Goal: Task Accomplishment & Management: Manage account settings

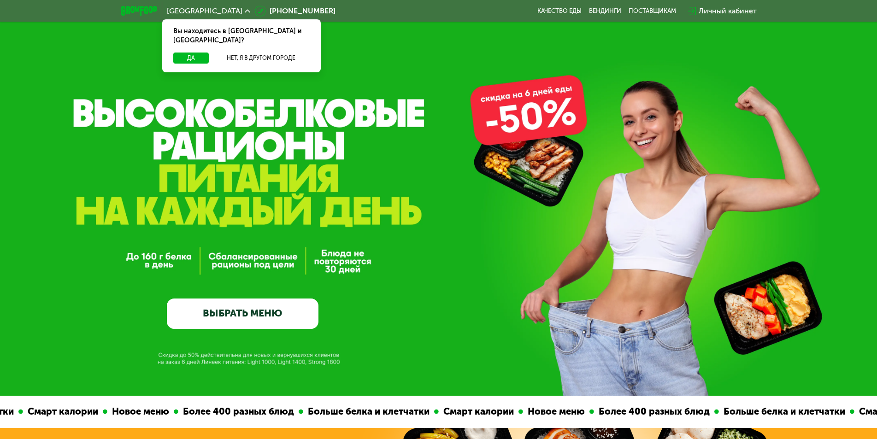
click at [724, 8] on div "Личный кабинет" at bounding box center [727, 11] width 58 height 11
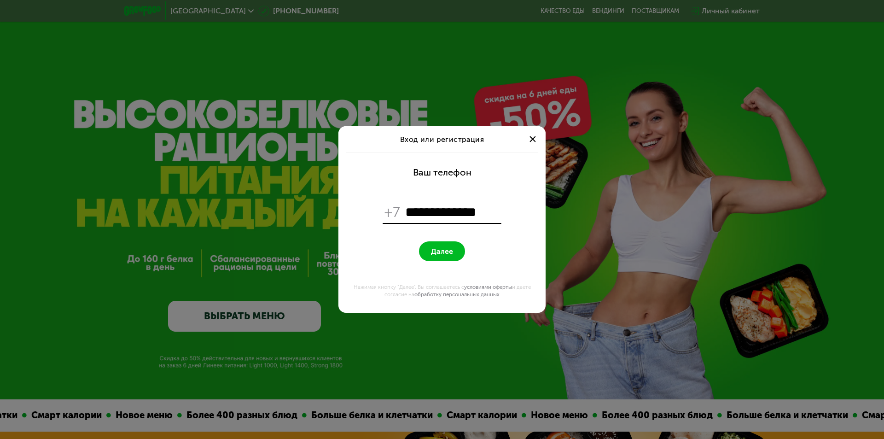
type input "**********"
click at [445, 255] on span "Далее" at bounding box center [442, 251] width 22 height 9
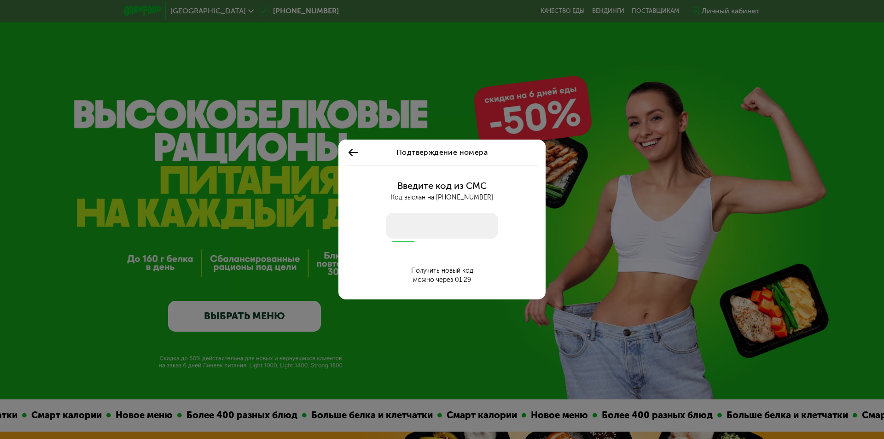
click at [446, 235] on input "number" at bounding box center [442, 226] width 112 height 26
type input "****"
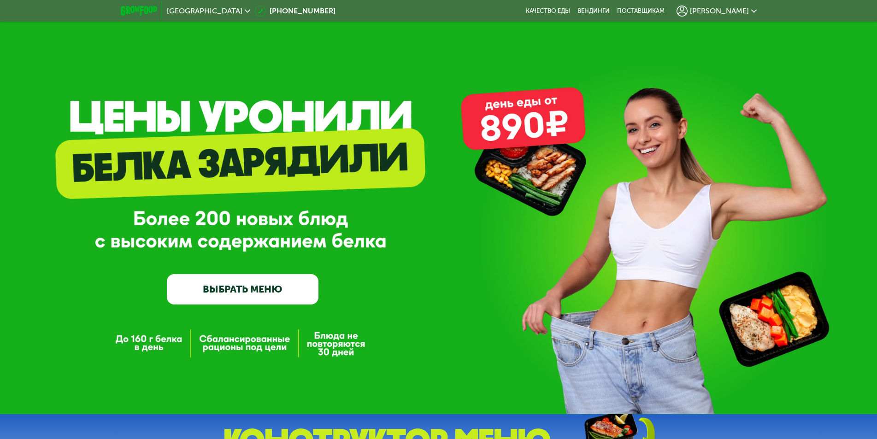
click at [739, 12] on span "[PERSON_NAME]" at bounding box center [719, 10] width 59 height 7
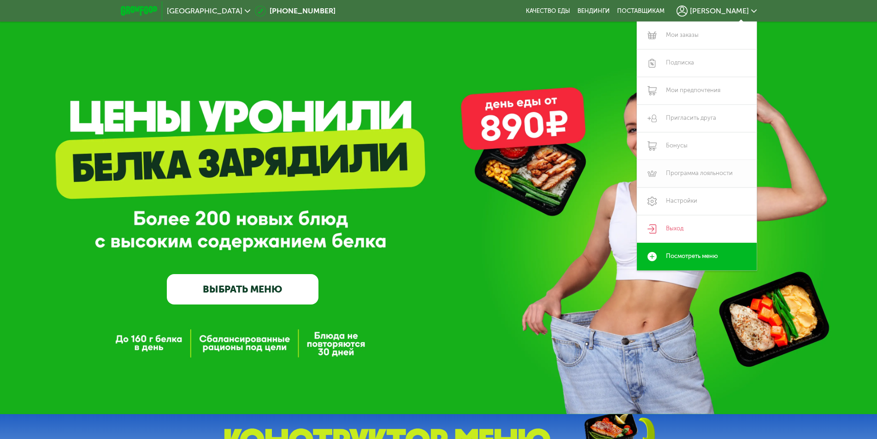
click at [684, 173] on link "Программа лояльности" at bounding box center [697, 174] width 120 height 28
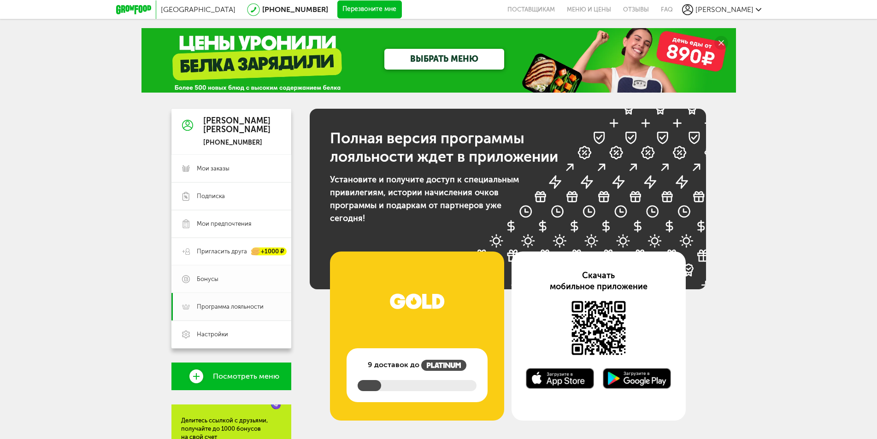
click at [209, 279] on span "Бонусы" at bounding box center [208, 279] width 22 height 8
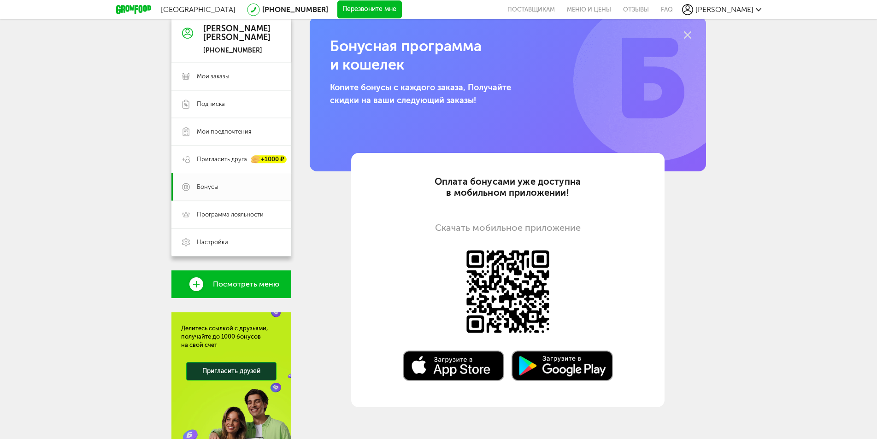
scroll to position [46, 0]
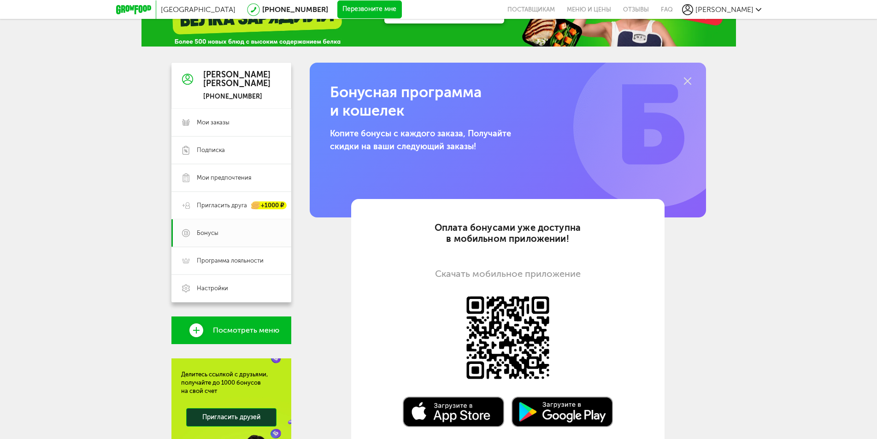
click at [687, 80] on icon at bounding box center [687, 80] width 7 height 7
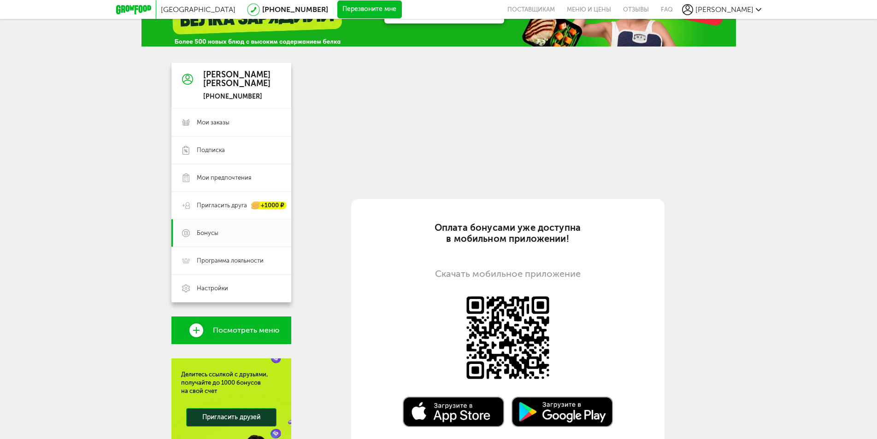
click at [682, 80] on div at bounding box center [687, 81] width 11 height 11
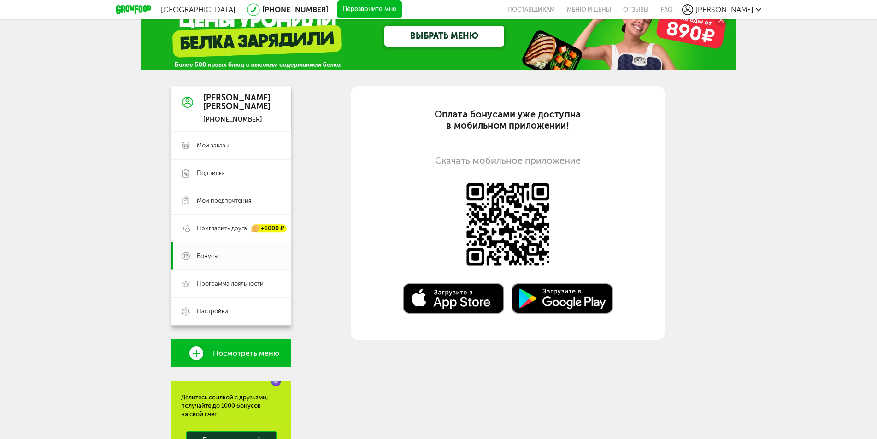
scroll to position [0, 0]
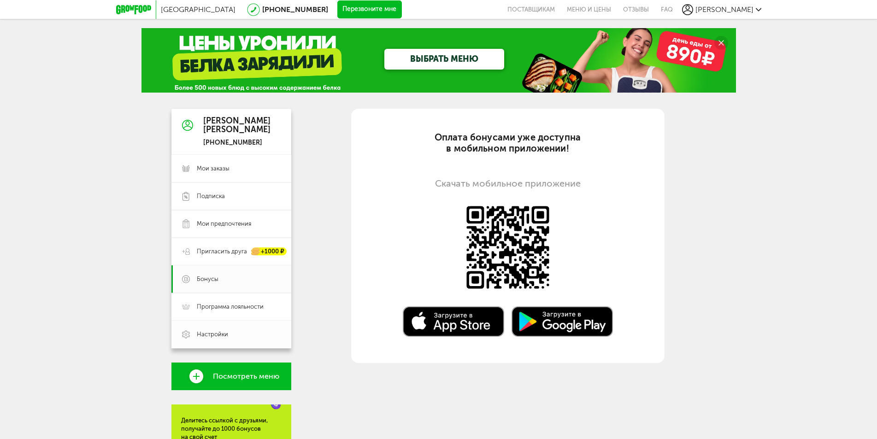
click at [215, 332] on span "Настройки" at bounding box center [212, 334] width 31 height 8
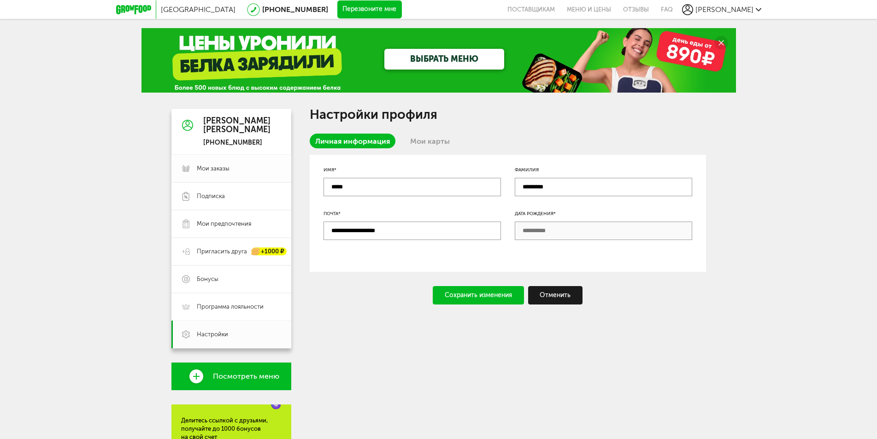
click at [212, 166] on span "Мои заказы" at bounding box center [213, 168] width 33 height 8
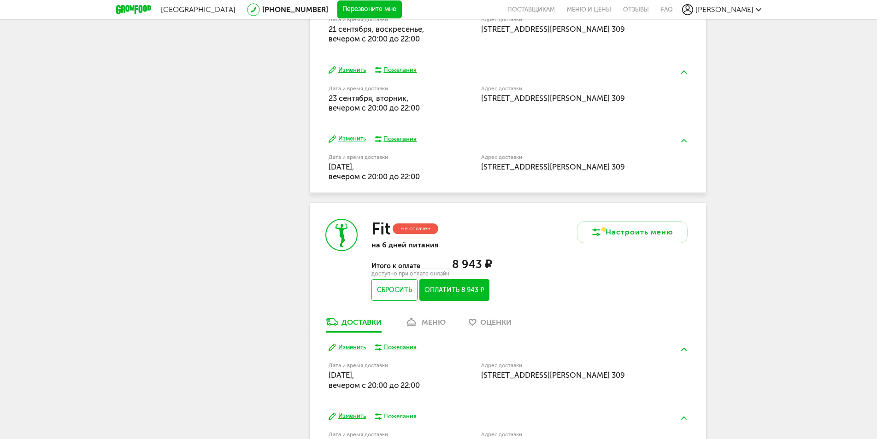
scroll to position [692, 0]
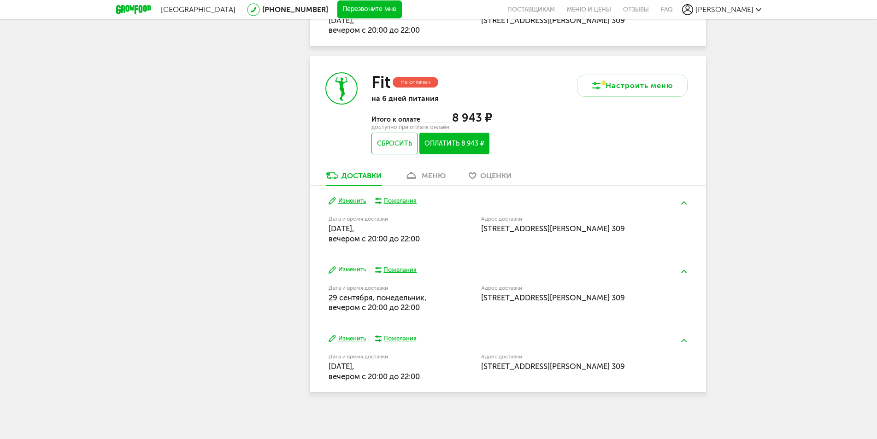
click at [420, 175] on link "меню" at bounding box center [425, 177] width 50 height 15
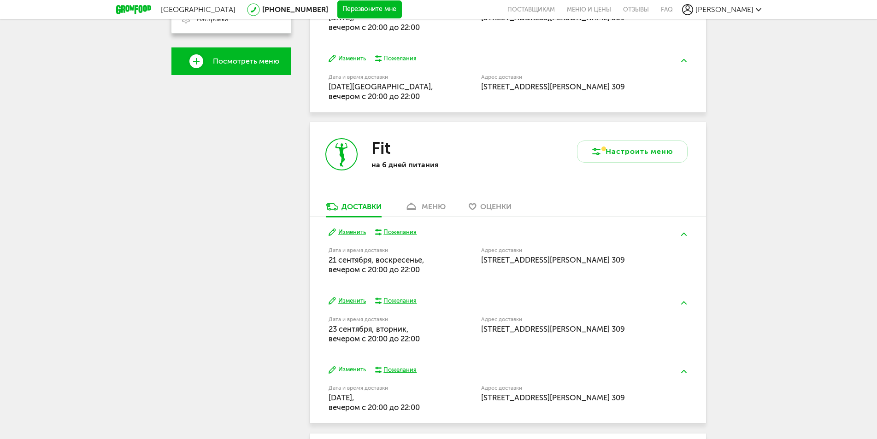
scroll to position [218, 0]
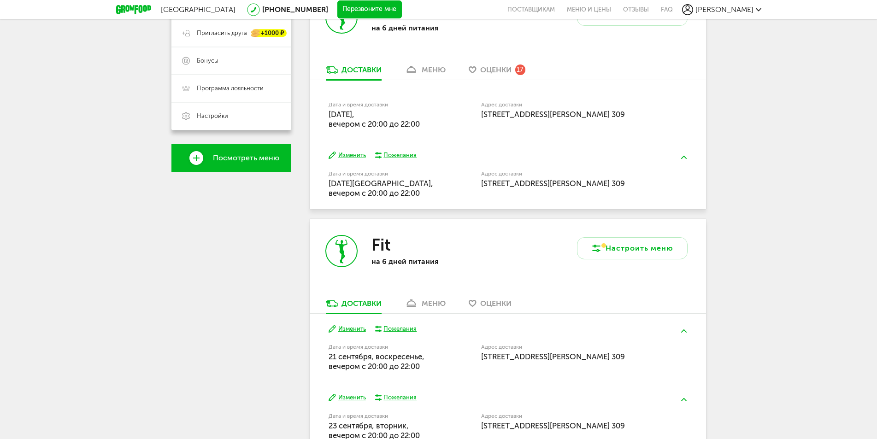
click at [501, 64] on div "Fit на 6 дней питания" at bounding box center [409, 25] width 198 height 80
click at [498, 68] on span "Оценки" at bounding box center [495, 69] width 31 height 9
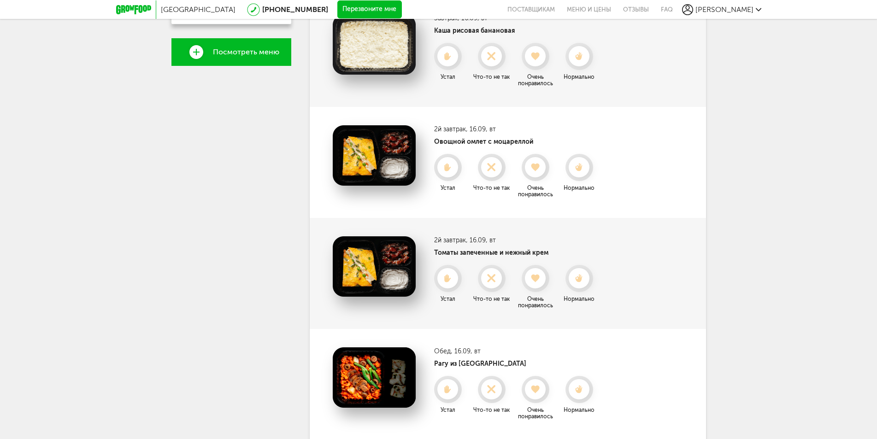
scroll to position [272, 0]
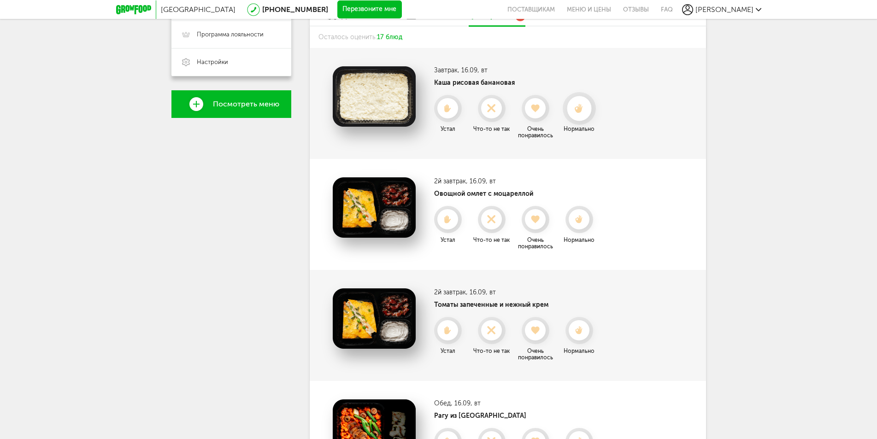
click at [577, 113] on icon at bounding box center [579, 109] width 24 height 10
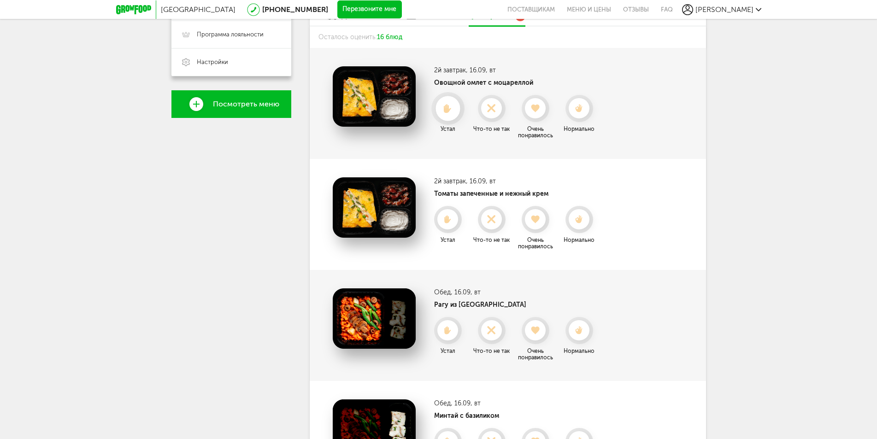
click at [447, 109] on use at bounding box center [448, 108] width 8 height 9
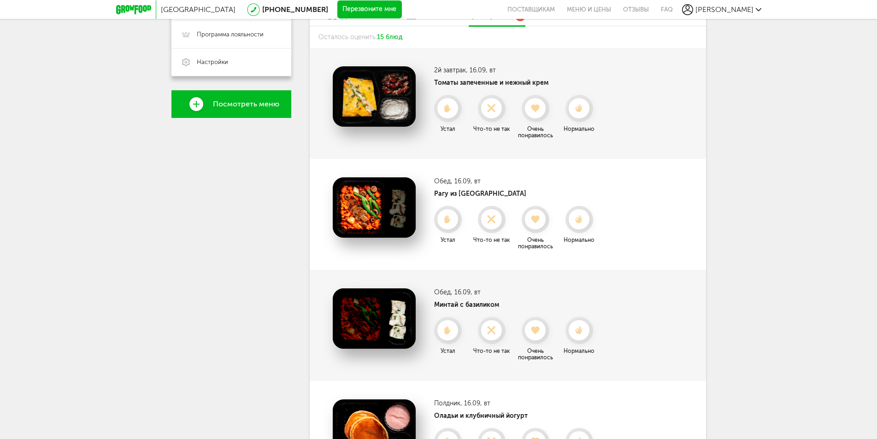
click at [447, 109] on use at bounding box center [447, 109] width 6 height 8
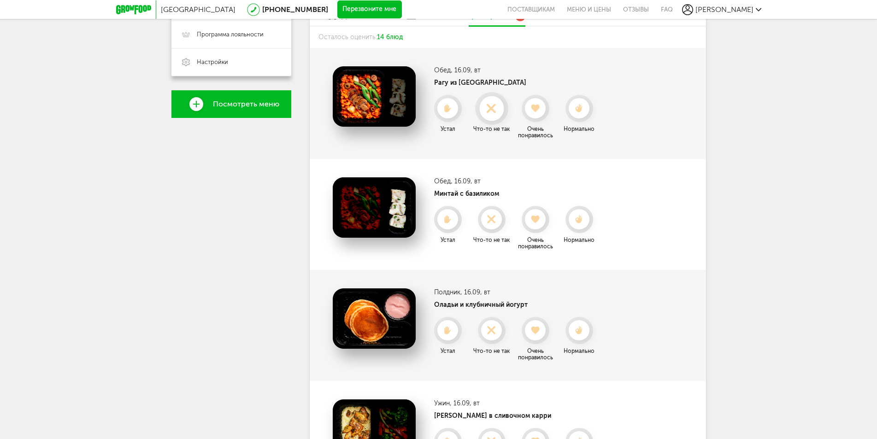
click at [493, 115] on div at bounding box center [491, 108] width 24 height 24
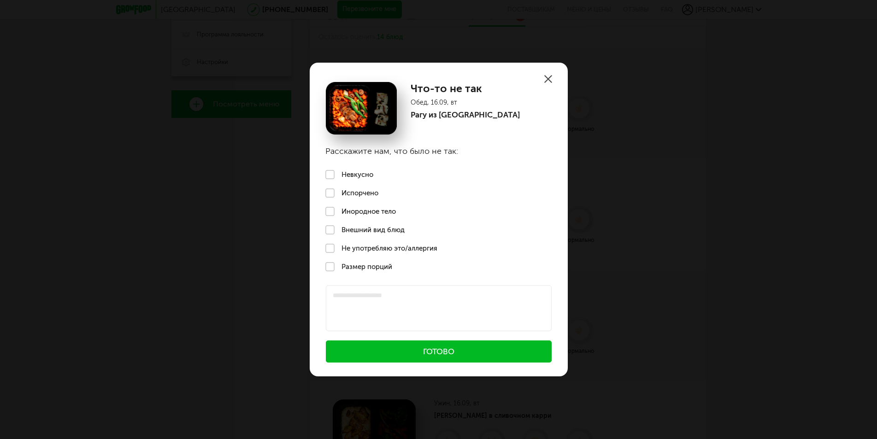
click at [360, 175] on label "Невкусно" at bounding box center [439, 174] width 258 height 18
click at [447, 349] on button "Готово" at bounding box center [439, 351] width 226 height 22
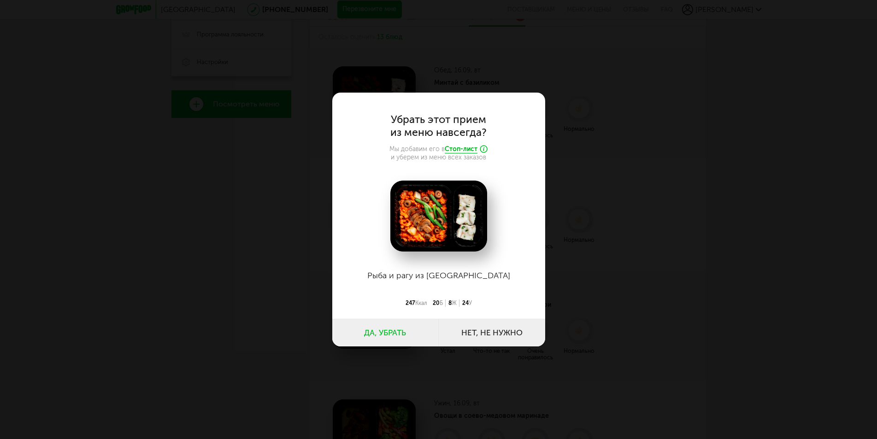
click at [480, 333] on button "Нет, не нужно" at bounding box center [492, 333] width 106 height 28
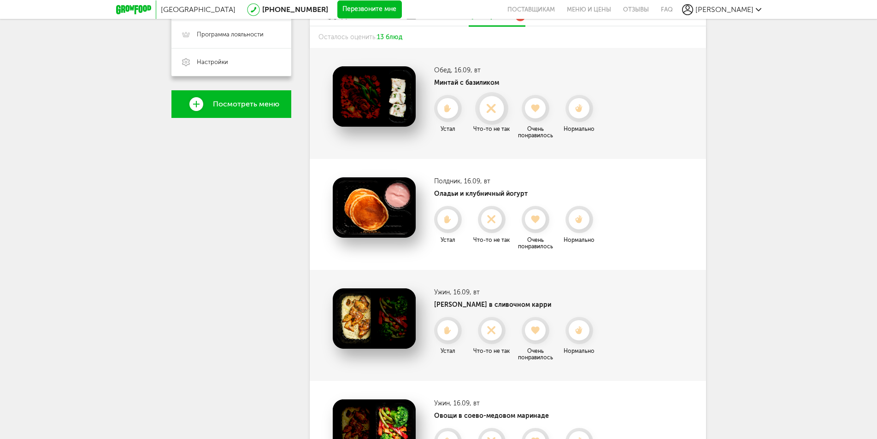
click at [491, 119] on div at bounding box center [491, 108] width 24 height 24
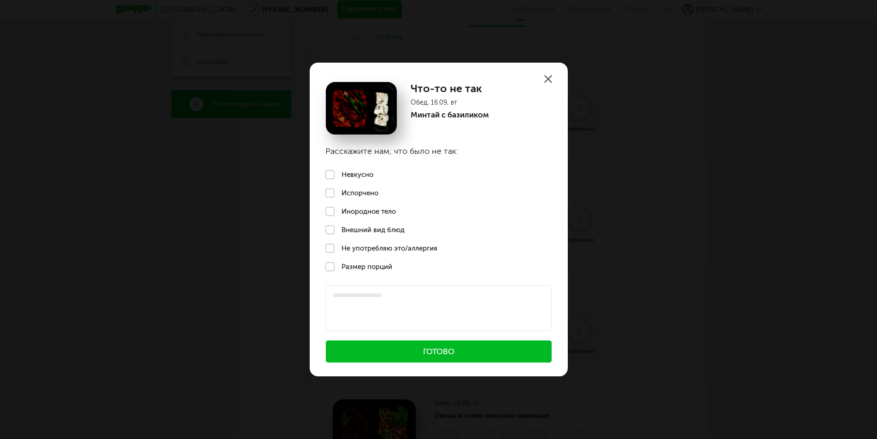
click at [368, 175] on label "Невкусно" at bounding box center [439, 174] width 258 height 18
click at [445, 347] on button "Готово" at bounding box center [439, 351] width 226 height 22
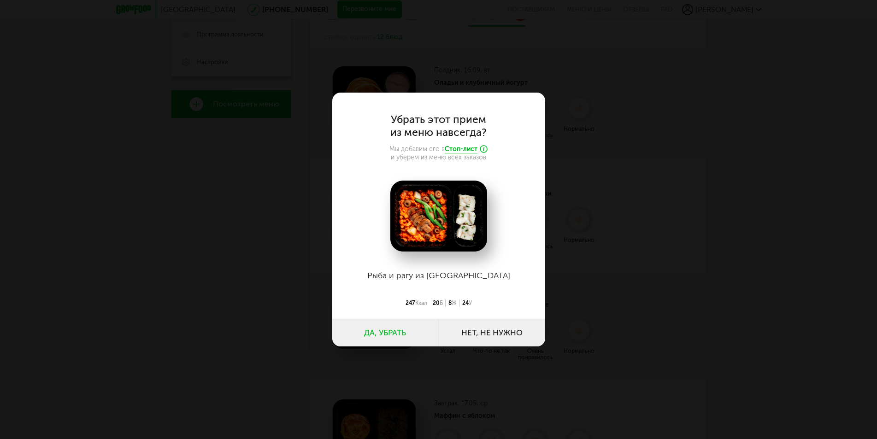
click at [497, 331] on button "Нет, не нужно" at bounding box center [492, 333] width 106 height 28
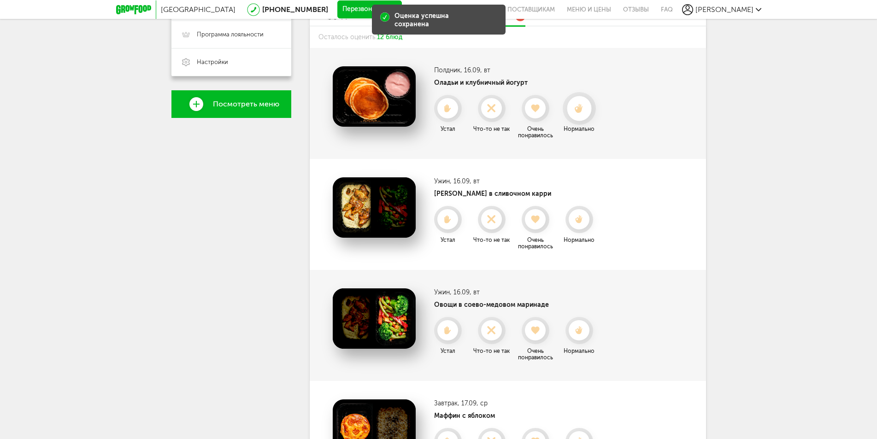
click at [576, 111] on use at bounding box center [578, 109] width 8 height 10
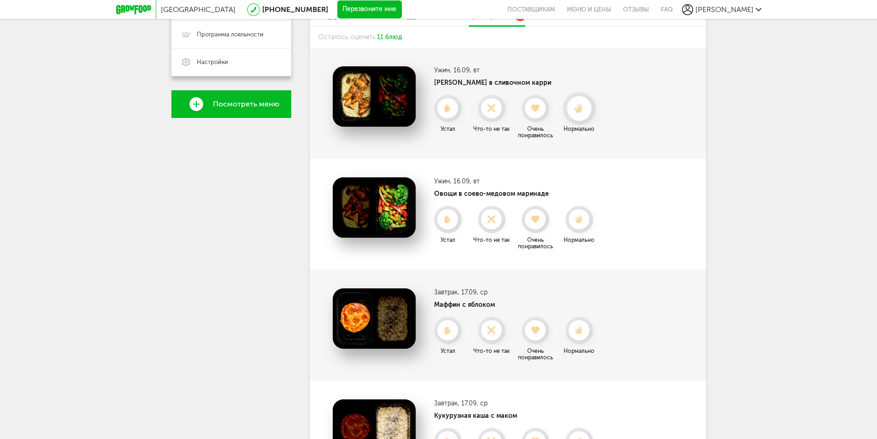
click at [574, 111] on icon at bounding box center [579, 109] width 24 height 10
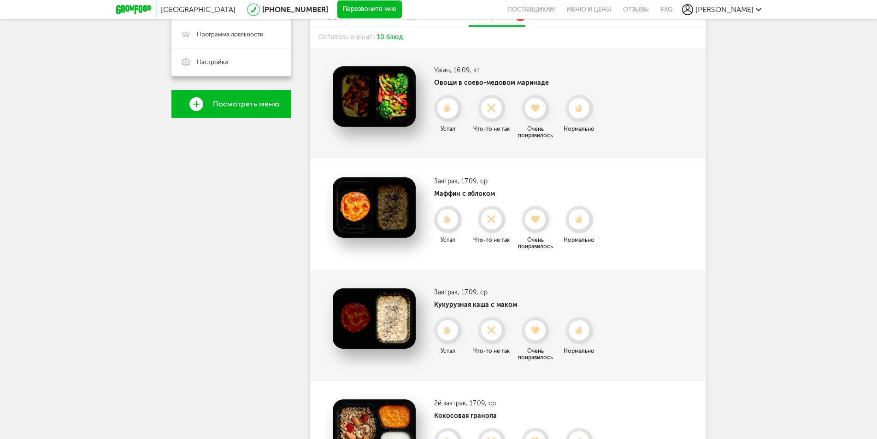
click at [574, 111] on icon at bounding box center [578, 108] width 20 height 8
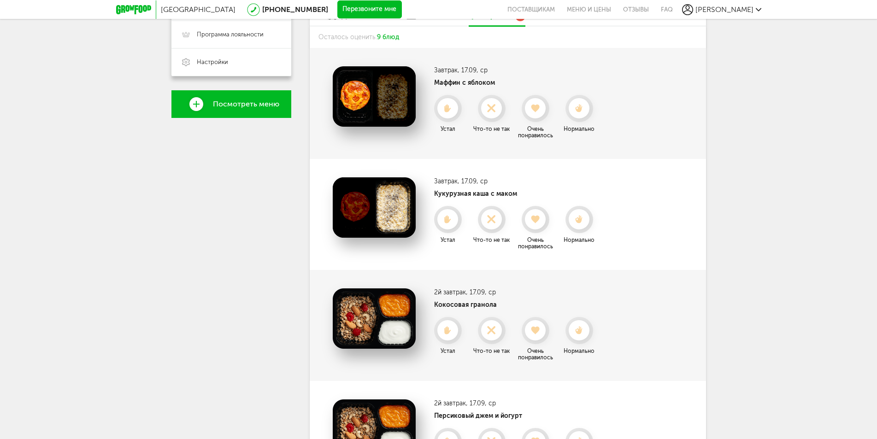
click at [574, 111] on icon at bounding box center [578, 108] width 20 height 8
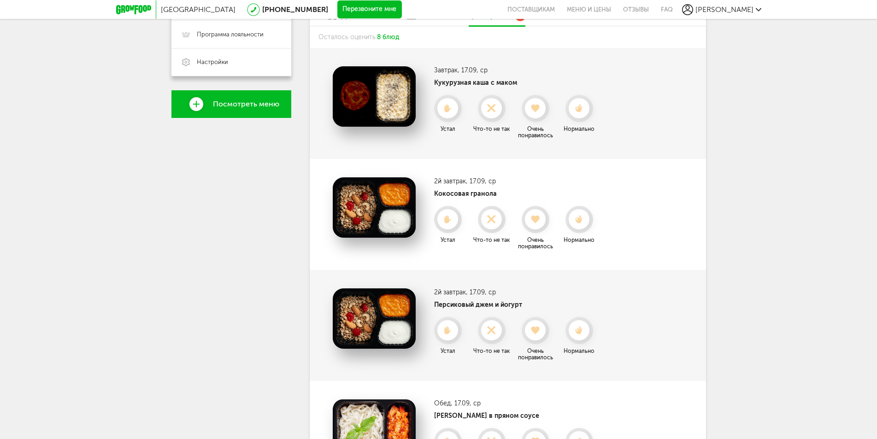
click at [574, 111] on icon at bounding box center [578, 108] width 20 height 8
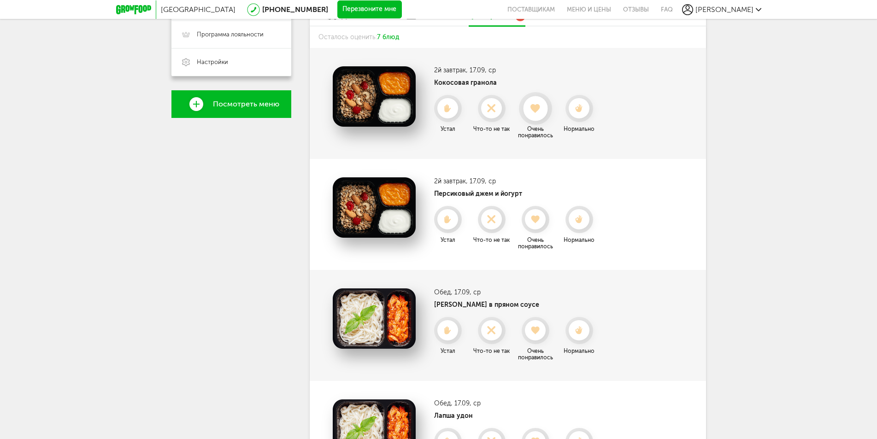
click at [535, 107] on use at bounding box center [535, 108] width 10 height 9
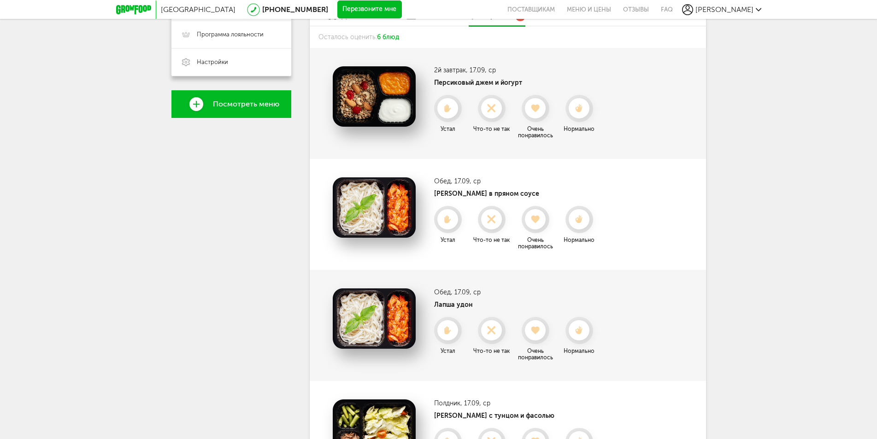
click at [535, 107] on use at bounding box center [535, 109] width 8 height 8
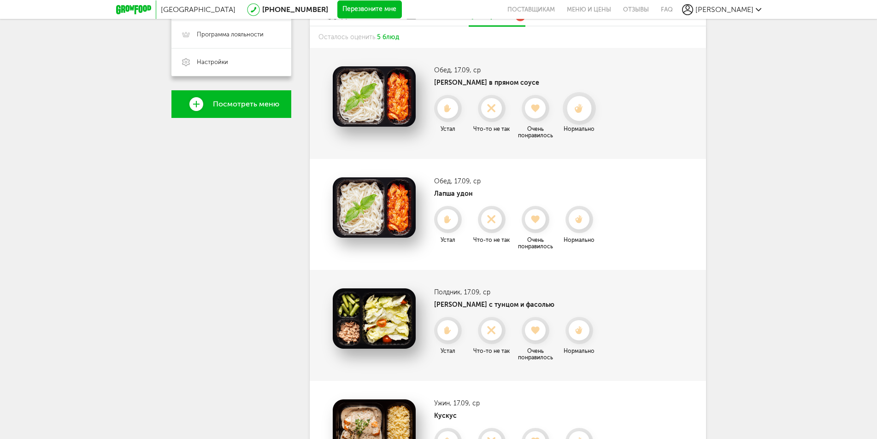
click at [570, 111] on icon at bounding box center [579, 109] width 24 height 10
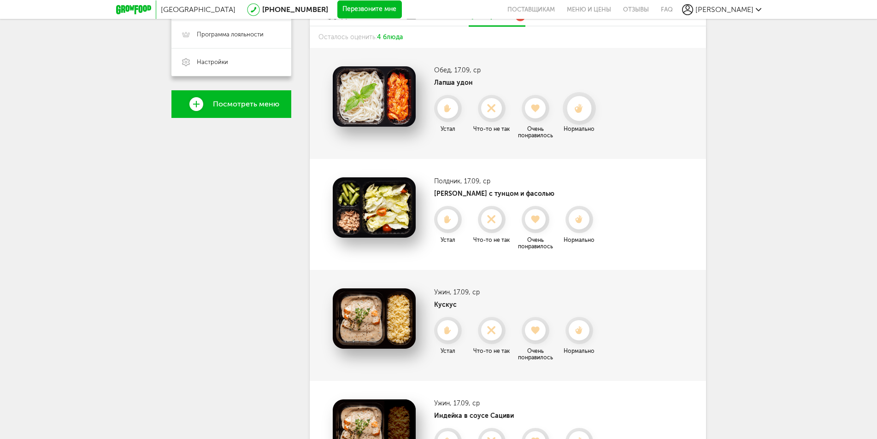
click at [577, 111] on use at bounding box center [578, 109] width 8 height 10
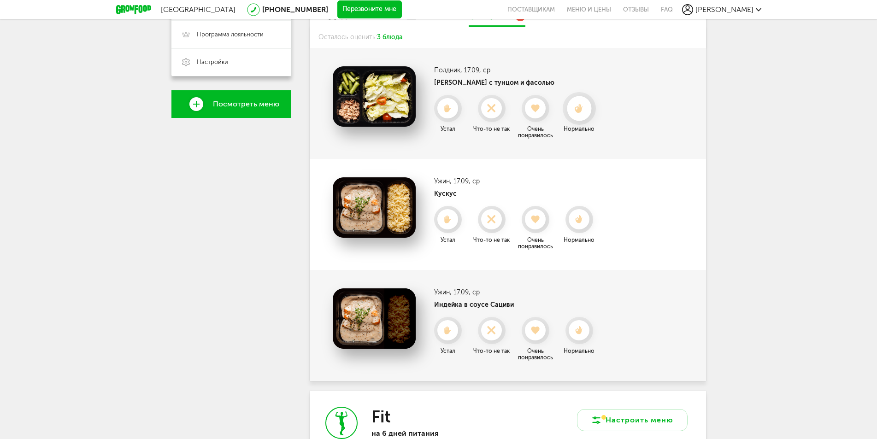
click at [577, 113] on icon at bounding box center [579, 109] width 24 height 10
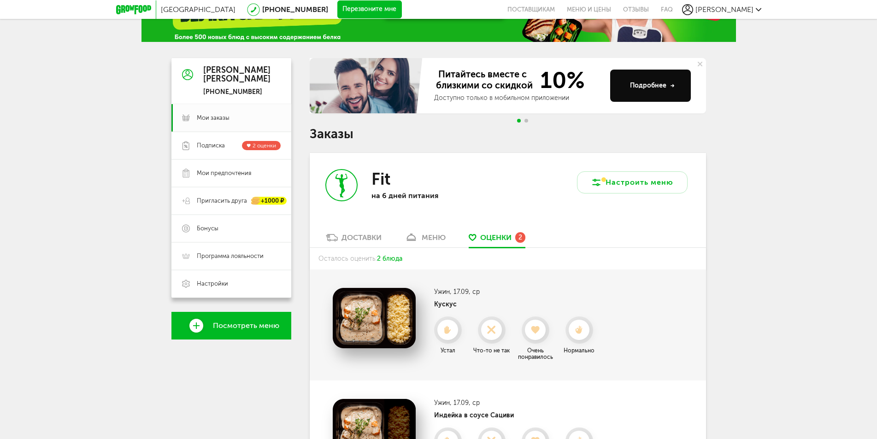
scroll to position [0, 0]
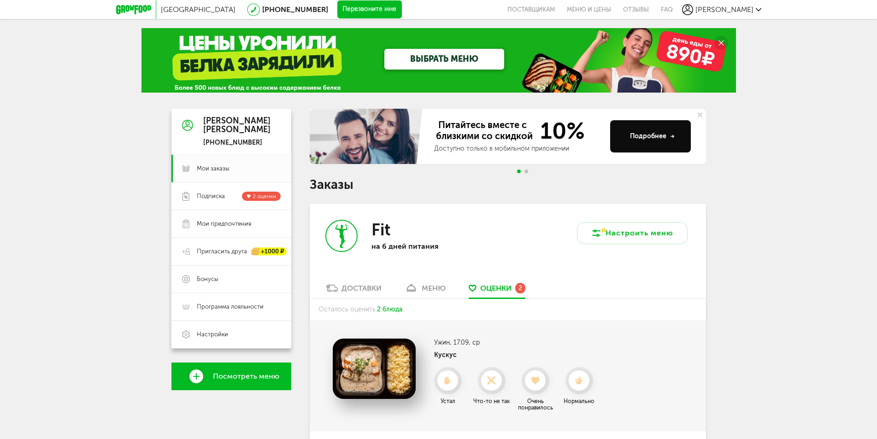
click at [525, 170] on span "Go to slide 2" at bounding box center [526, 172] width 4 height 4
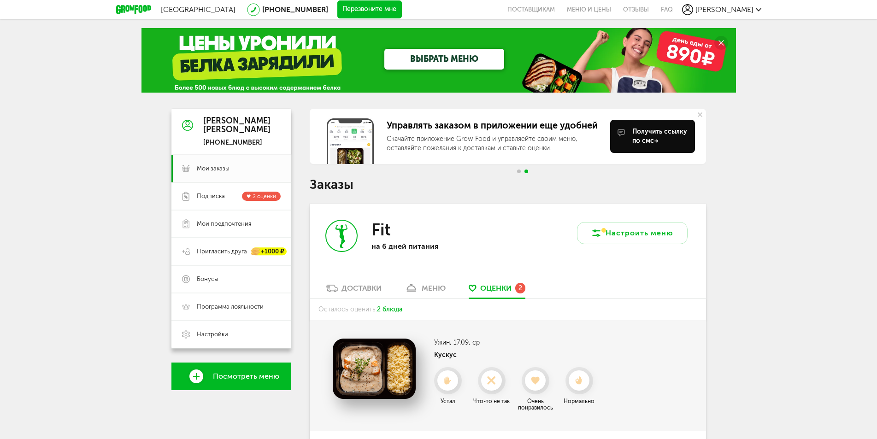
click at [743, 11] on span "[PERSON_NAME]" at bounding box center [724, 9] width 58 height 9
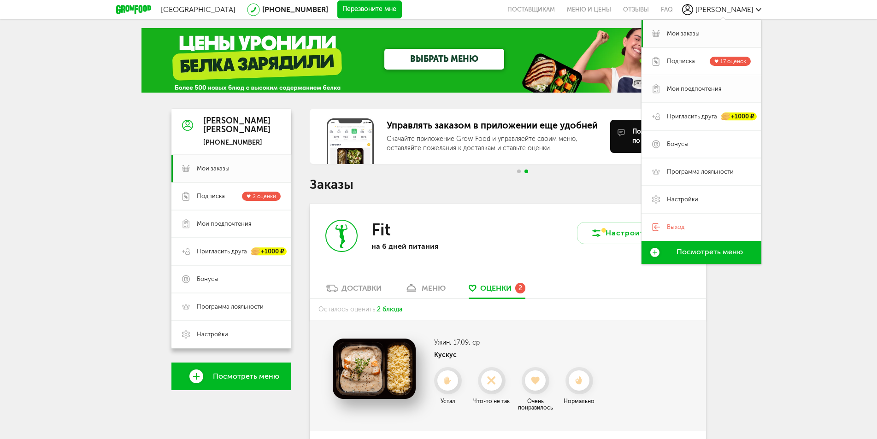
click at [702, 88] on span "Мои предпочтения" at bounding box center [694, 89] width 54 height 8
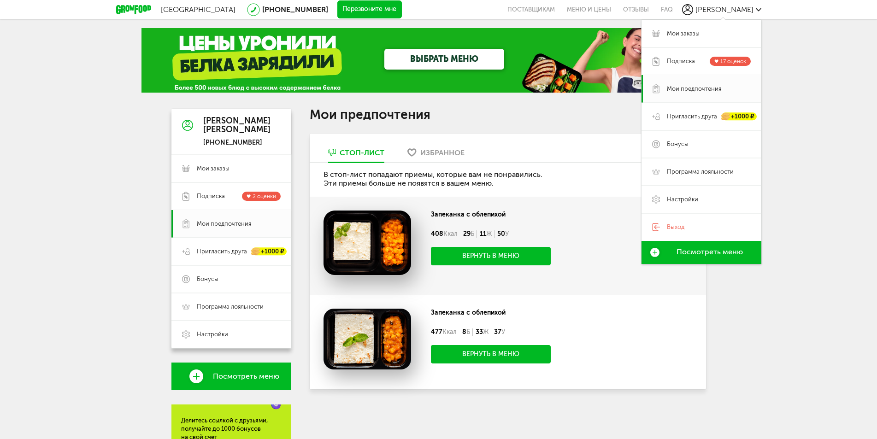
click at [593, 198] on div "Запеканка с облепихой 408 Ккал 29 Б 11 Ж 50 У Вернуть в меню" at bounding box center [508, 246] width 396 height 98
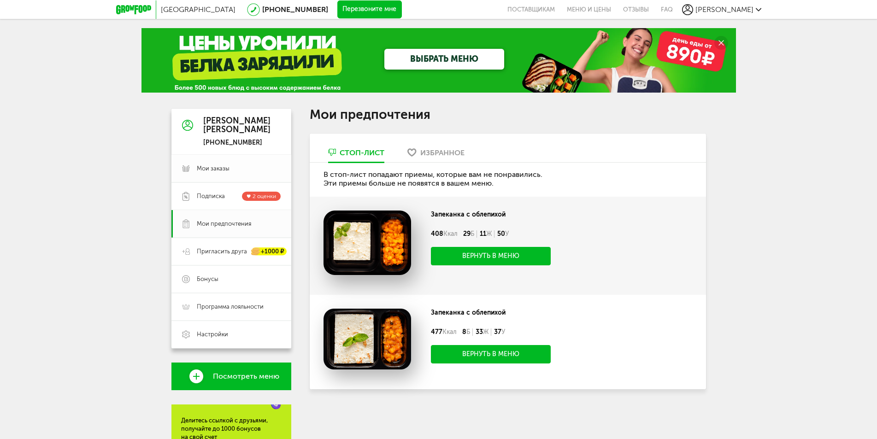
click at [209, 170] on span "Мои заказы" at bounding box center [213, 168] width 33 height 8
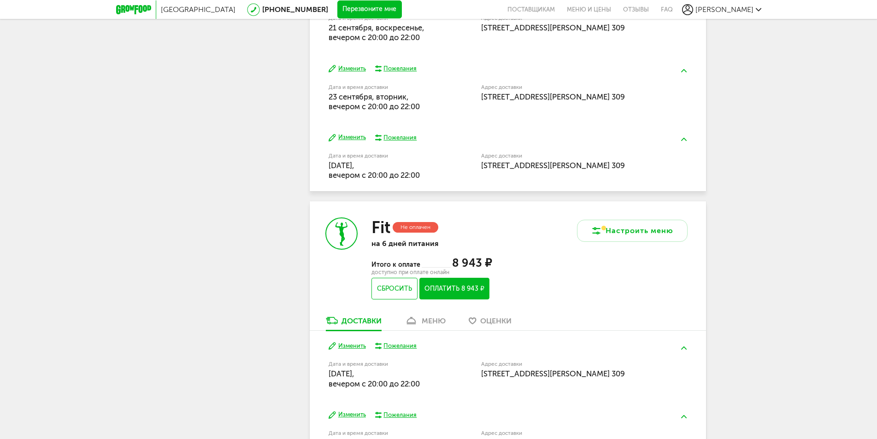
scroll to position [692, 0]
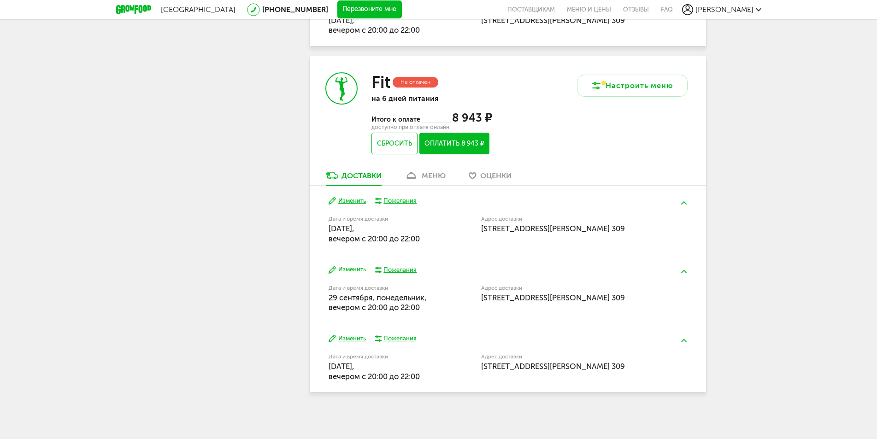
drag, startPoint x: 329, startPoint y: 229, endPoint x: 427, endPoint y: 247, distance: 99.7
click at [427, 247] on div "Изменить Пожелания Дата и время доставки 27 сентября, суббота, вечером c 20:00 …" at bounding box center [508, 220] width 396 height 69
click at [406, 246] on div "Изменить Пожелания Дата и время доставки 27 сентября, суббота, вечером c 20:00 …" at bounding box center [508, 220] width 396 height 69
drag, startPoint x: 320, startPoint y: 298, endPoint x: 457, endPoint y: 315, distance: 138.4
click at [457, 315] on div "Изменить Пожелания Дата и время доставки 29 сентября, понедельник, вечером c 20…" at bounding box center [508, 289] width 396 height 69
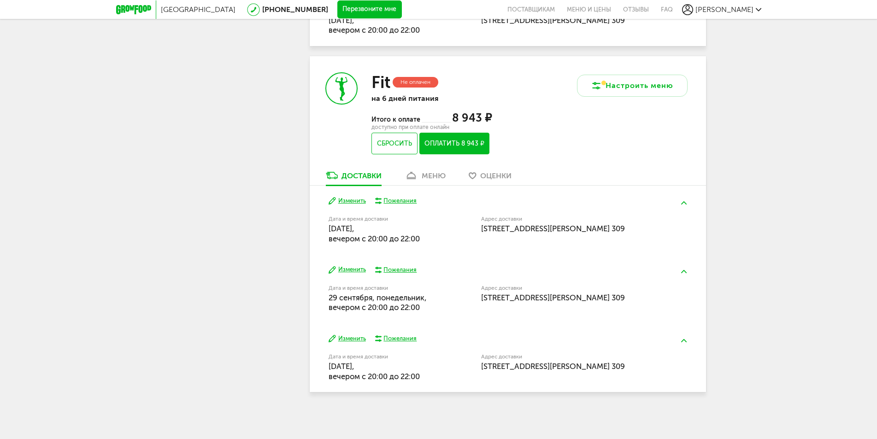
click at [414, 310] on span "29 сентября, понедельник, вечером c 20:00 до 22:00" at bounding box center [377, 302] width 98 height 19
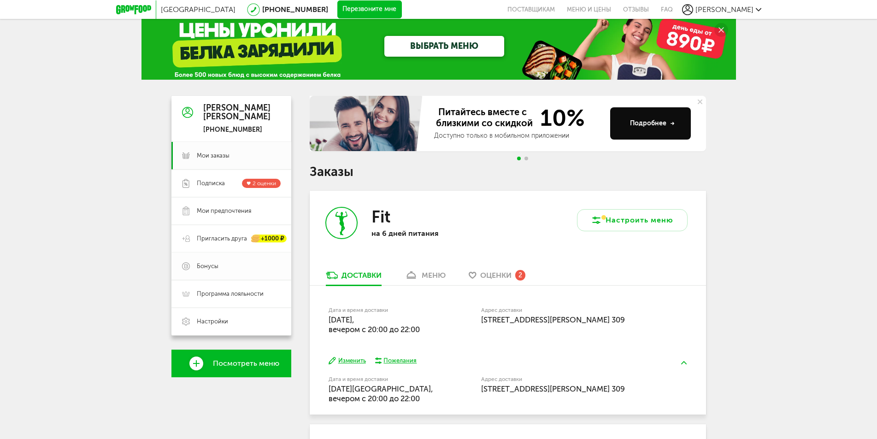
scroll to position [0, 0]
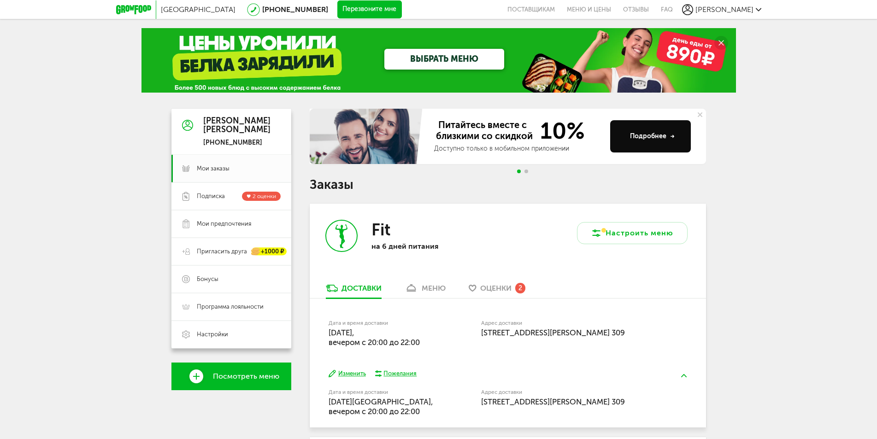
click at [744, 8] on span "[PERSON_NAME]" at bounding box center [724, 9] width 58 height 9
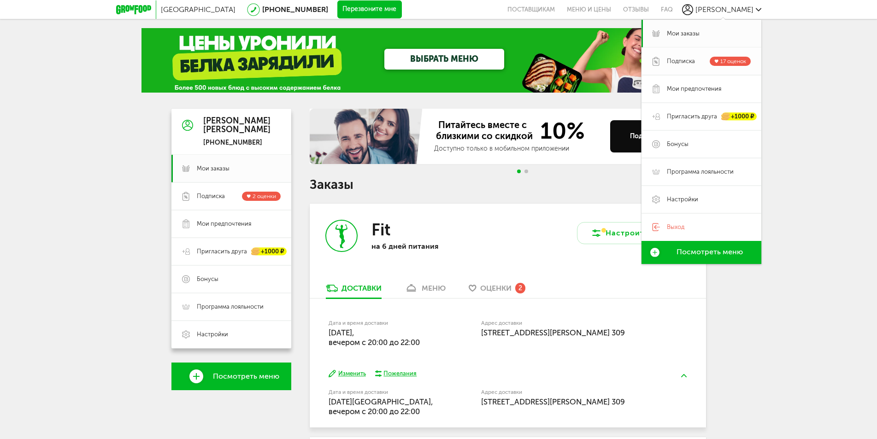
click at [679, 59] on span "Подписка" at bounding box center [681, 61] width 28 height 8
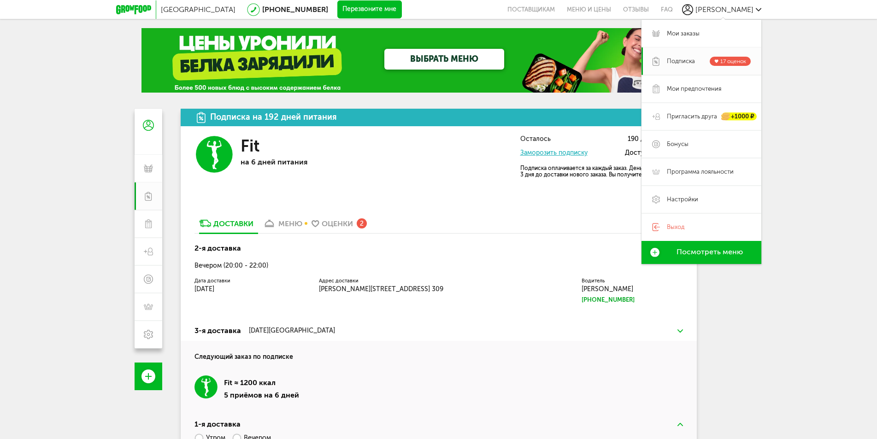
click at [551, 201] on div "Подписка на 192 дней питания Fit на 6 дней питания Осталось 190 дней питания За…" at bounding box center [439, 312] width 516 height 407
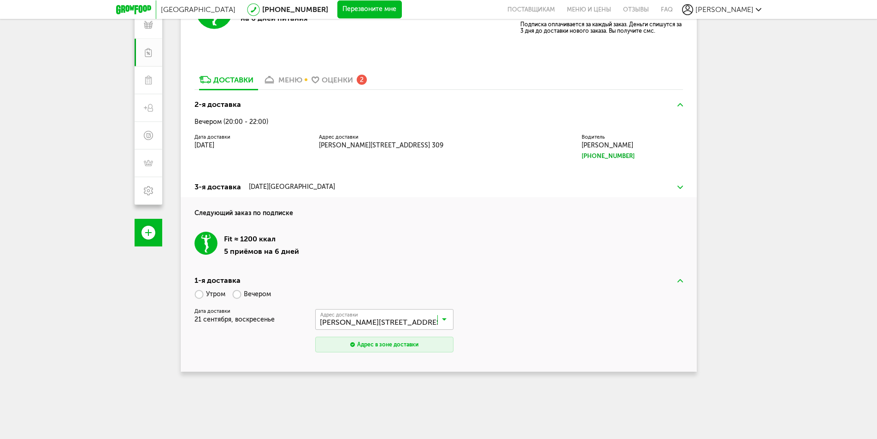
scroll to position [146, 0]
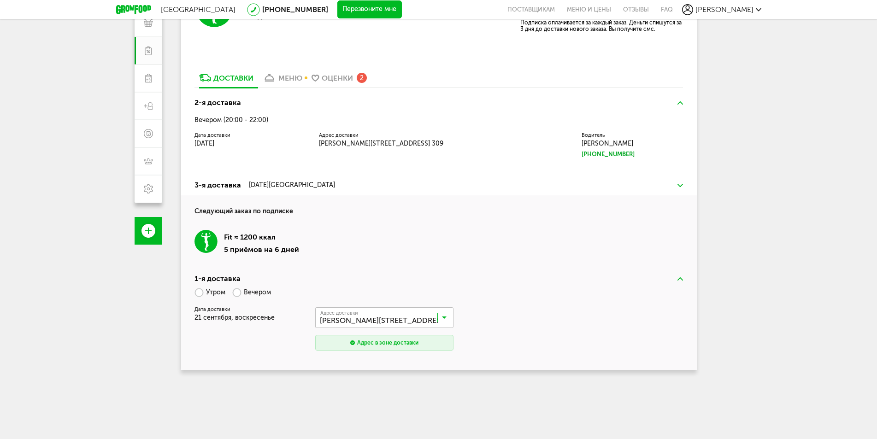
click at [286, 76] on div "меню" at bounding box center [290, 78] width 24 height 9
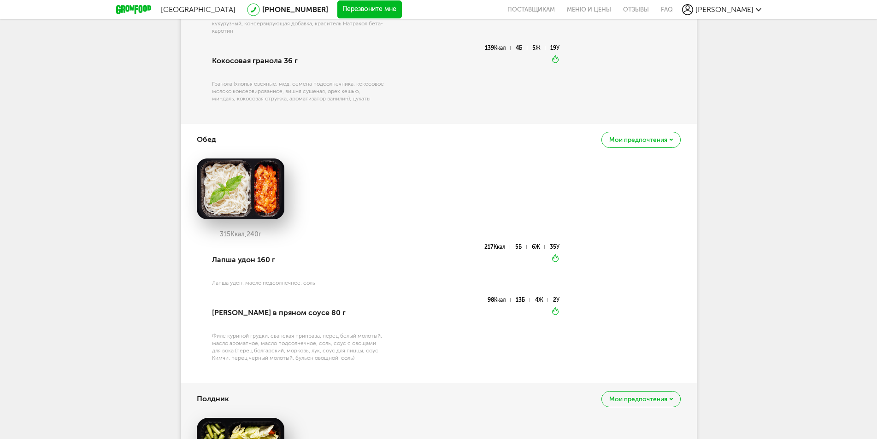
scroll to position [737, 0]
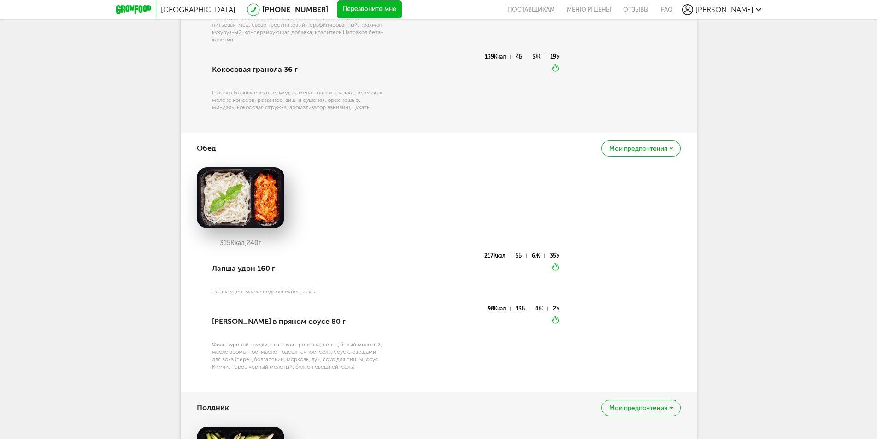
click at [669, 147] on icon at bounding box center [670, 148] width 3 height 2
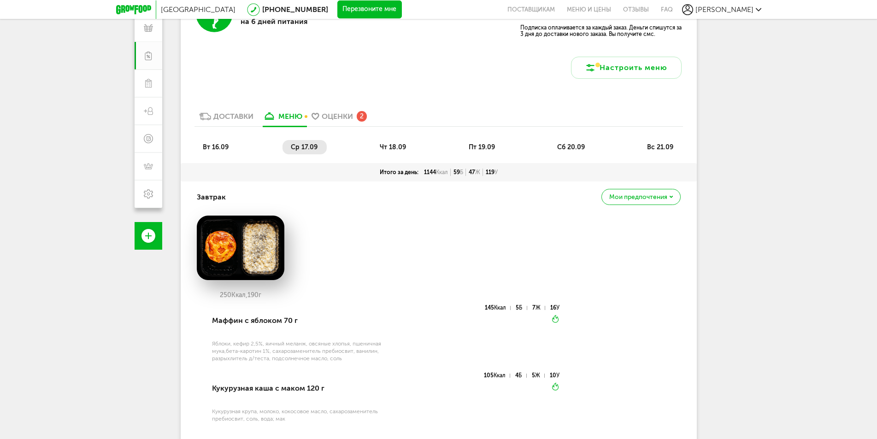
scroll to position [0, 0]
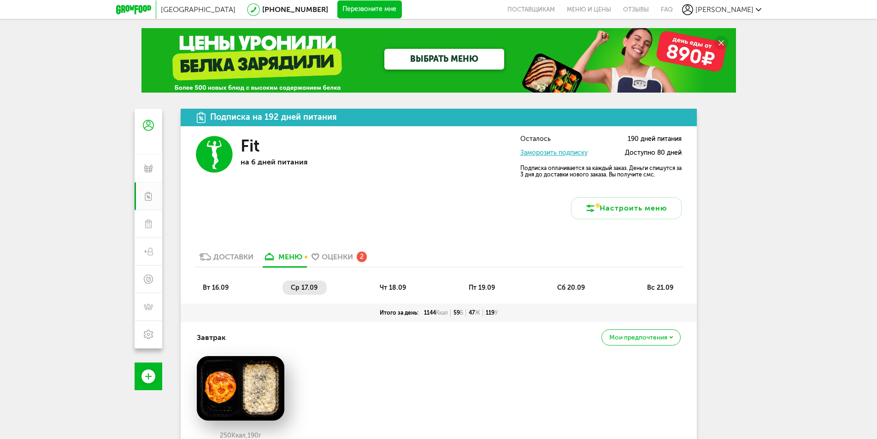
drag, startPoint x: 752, startPoint y: 254, endPoint x: 753, endPoint y: 126, distance: 128.1
drag, startPoint x: 589, startPoint y: 166, endPoint x: 676, endPoint y: 175, distance: 87.5
click at [676, 175] on p "Подписка оплачивается за каждый заказ. Деньги спишутся за 3 дня до доставки нов…" at bounding box center [600, 171] width 161 height 13
click at [627, 211] on button "Настроить меню" at bounding box center [626, 208] width 111 height 22
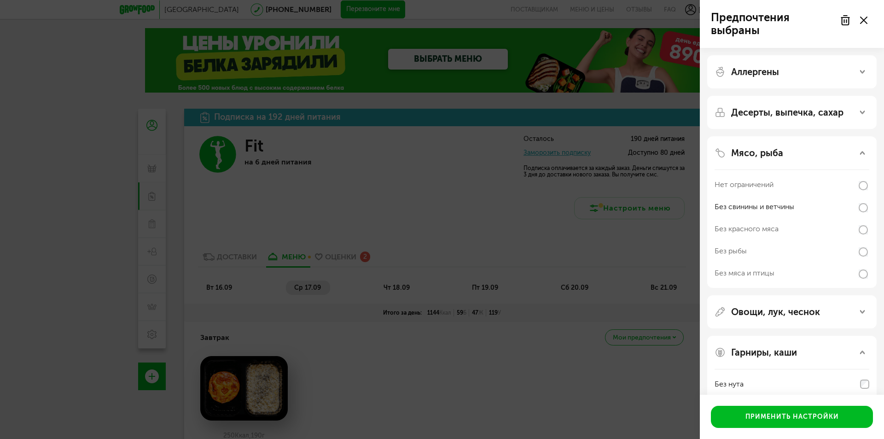
click at [656, 245] on div "Предпочтения выбраны Аллергены Десерты, выпечка, сахар Мясо, рыба Нет ограничен…" at bounding box center [442, 219] width 884 height 439
